Goal: Information Seeking & Learning: Learn about a topic

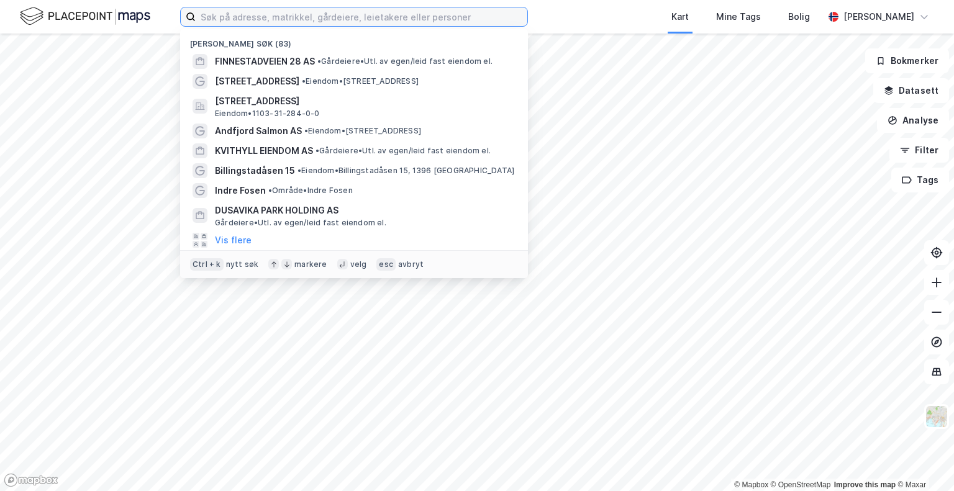
click at [266, 16] on input at bounding box center [362, 16] width 332 height 19
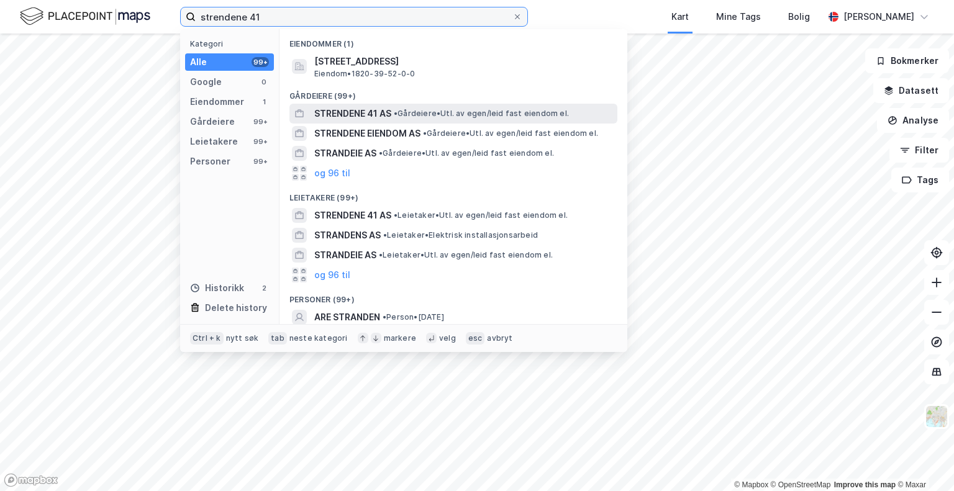
type input "strendene 41"
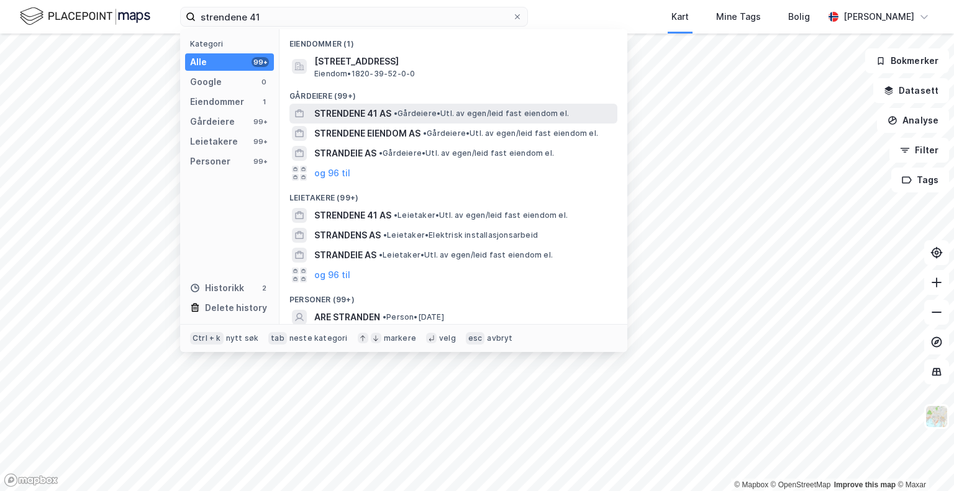
click at [333, 119] on span "STRENDENE 41 AS" at bounding box center [352, 113] width 77 height 15
